Goal: Task Accomplishment & Management: Use online tool/utility

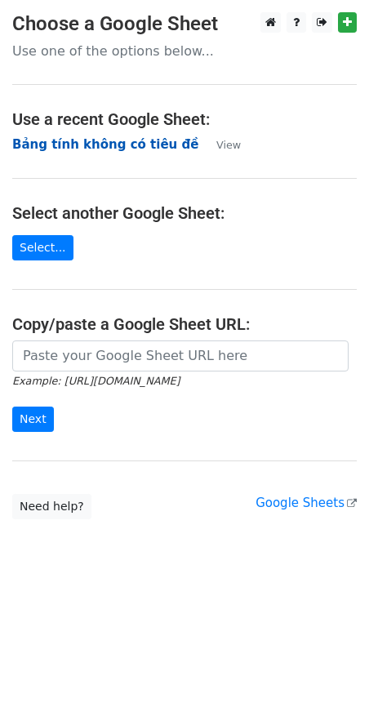
click at [72, 141] on strong "Bảng tính không có tiêu đề" at bounding box center [105, 144] width 186 height 15
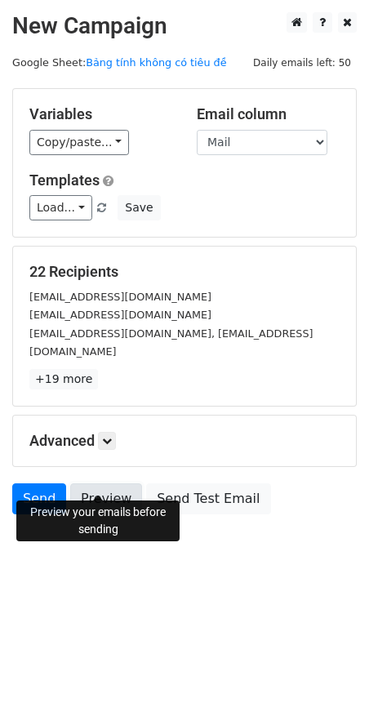
click at [82, 483] on link "Preview" at bounding box center [106, 498] width 72 height 31
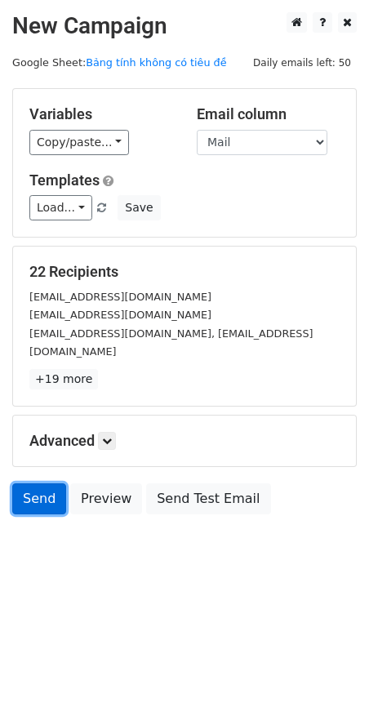
click at [37, 483] on link "Send" at bounding box center [39, 498] width 54 height 31
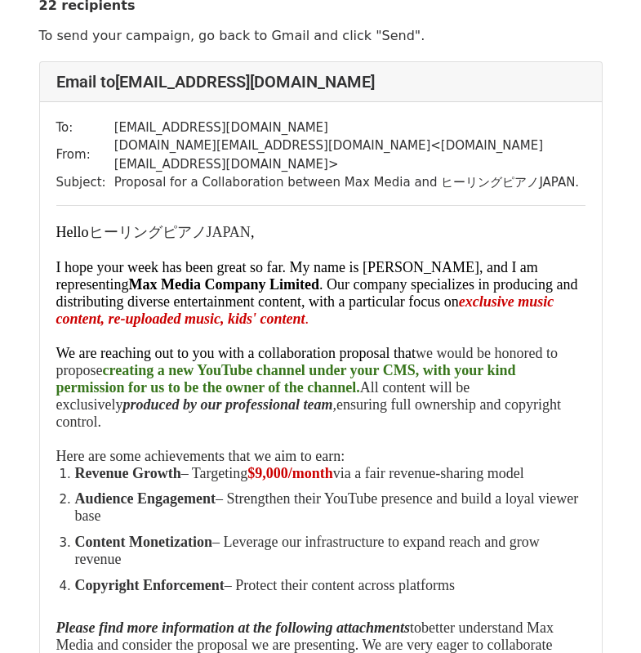
scroll to position [245, 0]
